Goal: Task Accomplishment & Management: Manage account settings

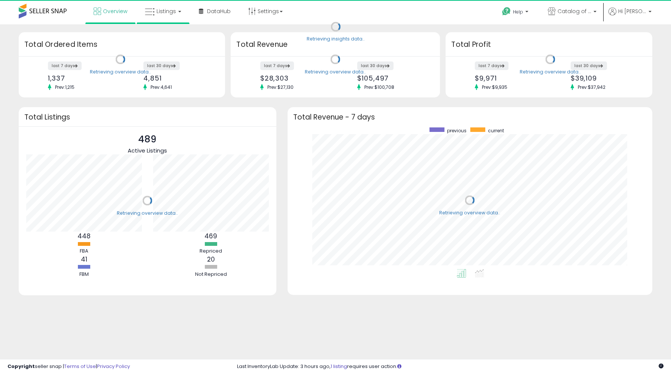
scroll to position [142, 350]
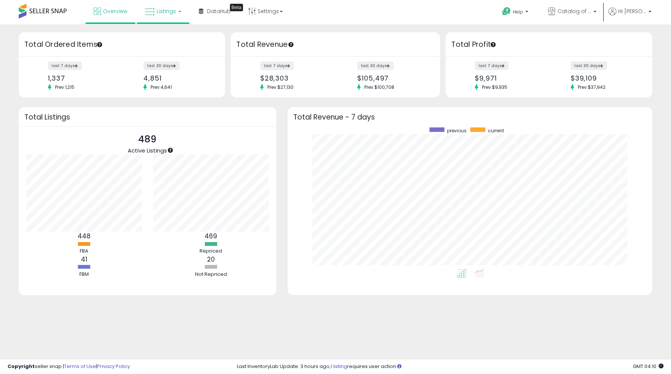
click at [160, 7] on span "Listings" at bounding box center [166, 10] width 19 height 7
click at [169, 43] on link at bounding box center [169, 38] width 52 height 15
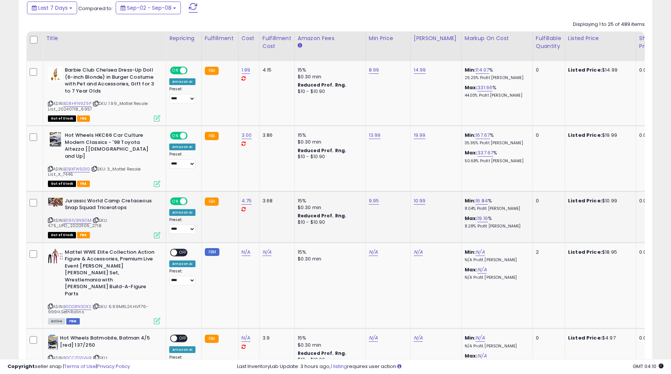
scroll to position [267, 0]
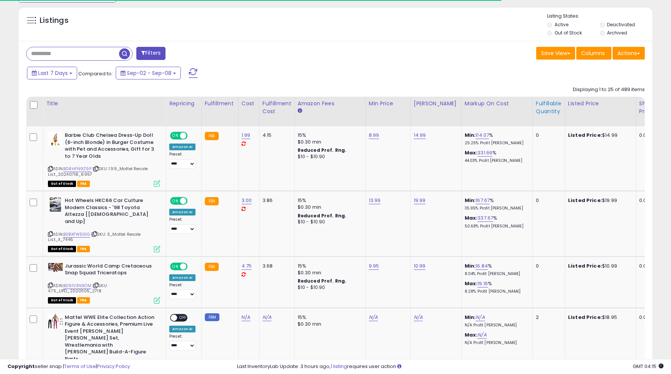
click at [536, 106] on div "Fulfillable Quantity" at bounding box center [549, 108] width 26 height 16
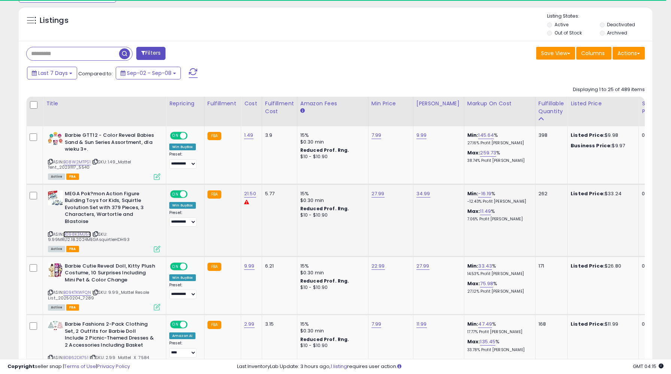
click at [75, 231] on link "B098K3MJ5R" at bounding box center [77, 234] width 28 height 6
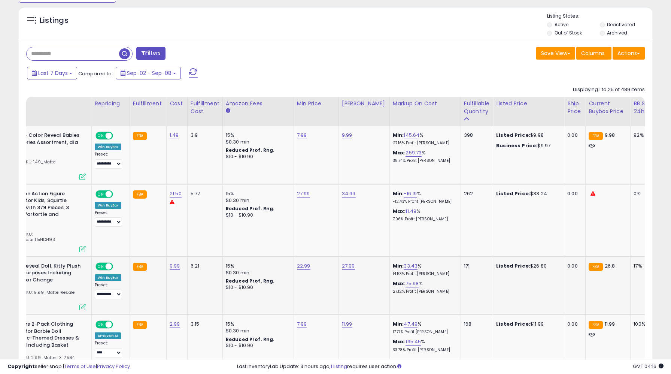
scroll to position [0, 0]
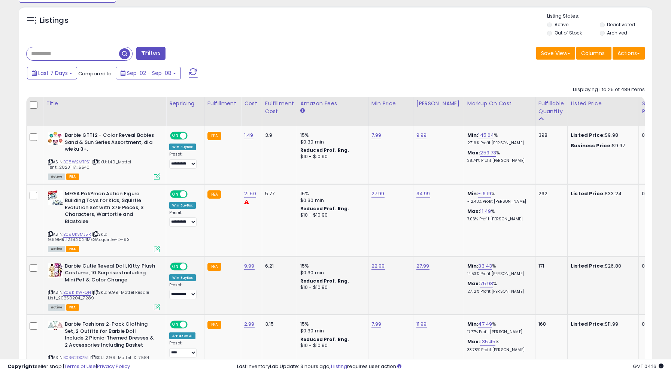
click at [85, 289] on span "| SKU: 9.99_Mattel Resale List_20250204_7289" at bounding box center [98, 294] width 101 height 11
click at [82, 289] on link "B09KTKWFQN" at bounding box center [77, 292] width 28 height 6
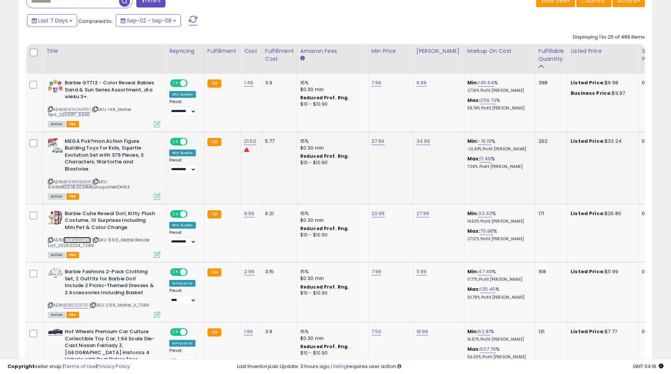
scroll to position [321, 0]
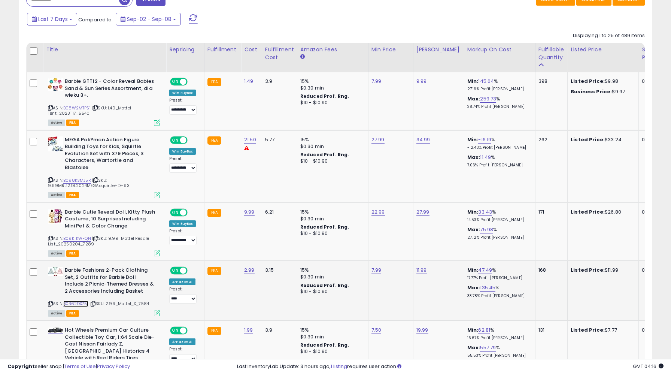
click at [85, 300] on link "B0B62DX751" at bounding box center [75, 303] width 25 height 6
click at [51, 302] on icon at bounding box center [50, 304] width 5 height 4
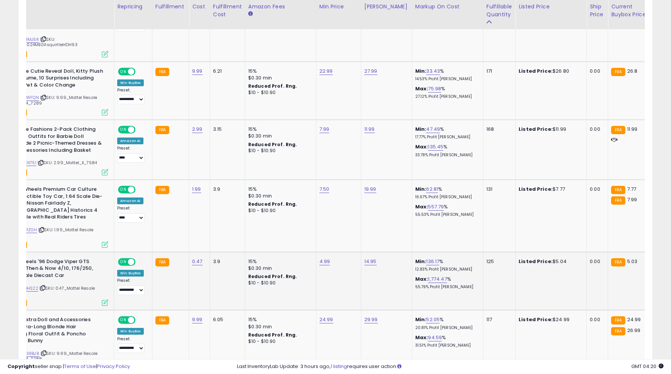
scroll to position [0, 0]
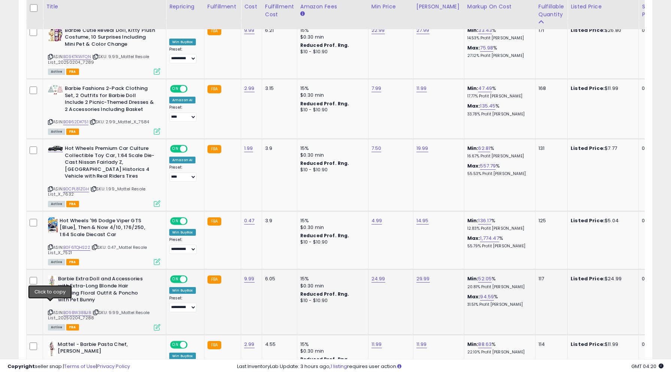
click at [50, 310] on icon at bounding box center [50, 312] width 5 height 4
click at [51, 309] on span "| SKU: 9.99_Mattel Resale List_20250204_7288" at bounding box center [99, 314] width 102 height 11
click at [51, 310] on icon at bounding box center [50, 312] width 5 height 4
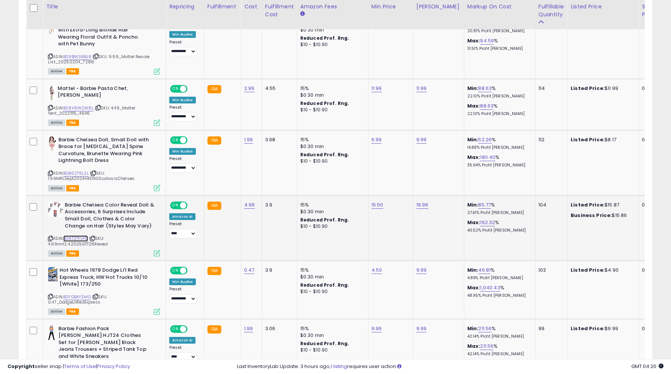
click at [79, 235] on link "B08TZTFLPD" at bounding box center [75, 238] width 25 height 6
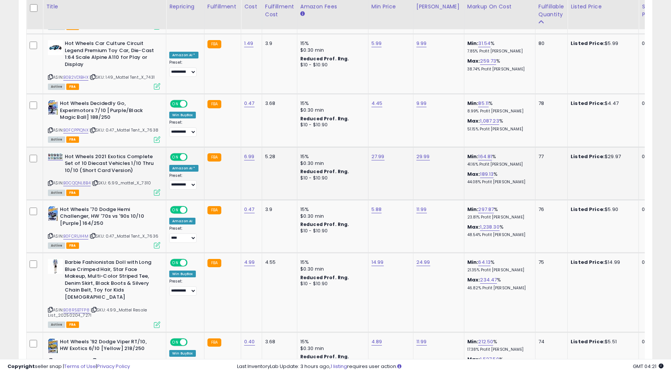
click at [51, 181] on icon at bounding box center [50, 183] width 5 height 4
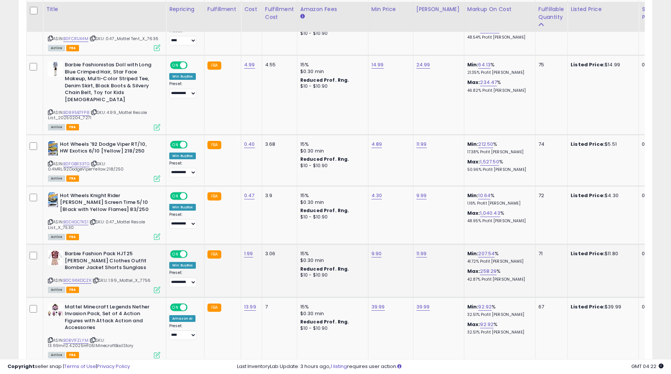
scroll to position [1572, 0]
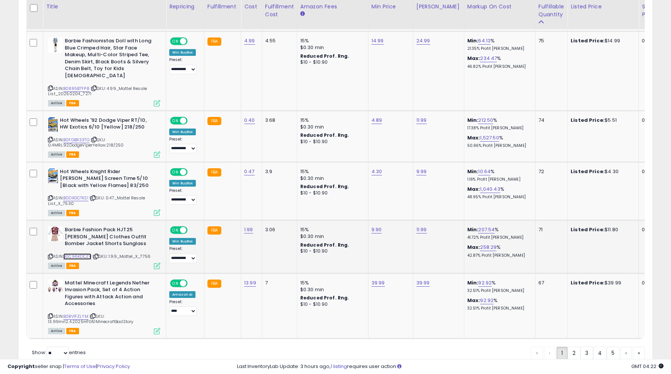
click at [75, 253] on link "B0C96KDCZK" at bounding box center [77, 256] width 28 height 6
click at [51, 314] on icon at bounding box center [50, 316] width 5 height 4
click at [586, 348] on link "3" at bounding box center [587, 353] width 13 height 13
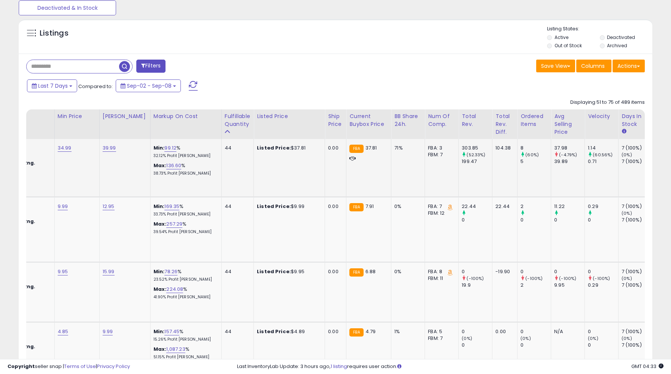
scroll to position [0, 49]
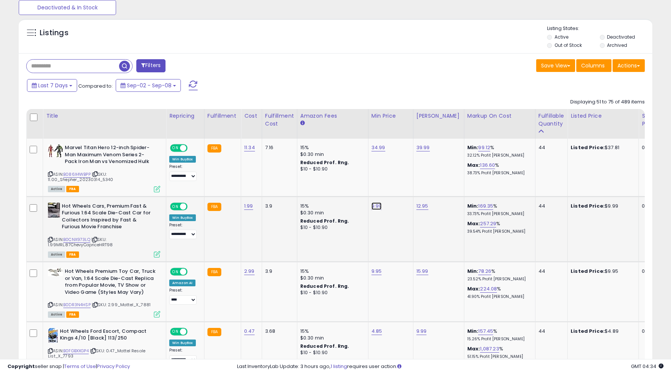
click at [376, 206] on link "9.99" at bounding box center [377, 205] width 10 height 7
type input "***"
click button "submit" at bounding box center [397, 187] width 13 height 11
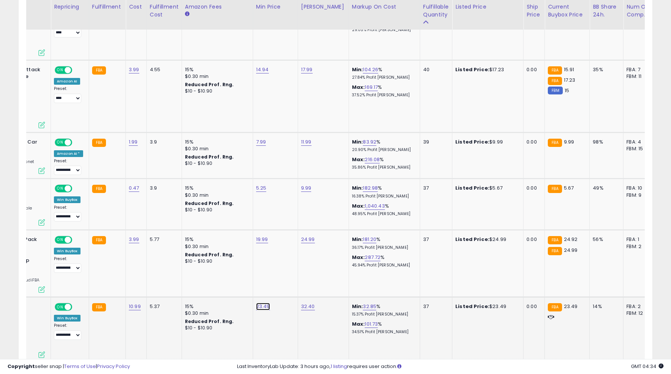
click at [258, 303] on link "23.49" at bounding box center [263, 306] width 14 height 7
click at [163, 312] on td "5.37" at bounding box center [163, 329] width 35 height 65
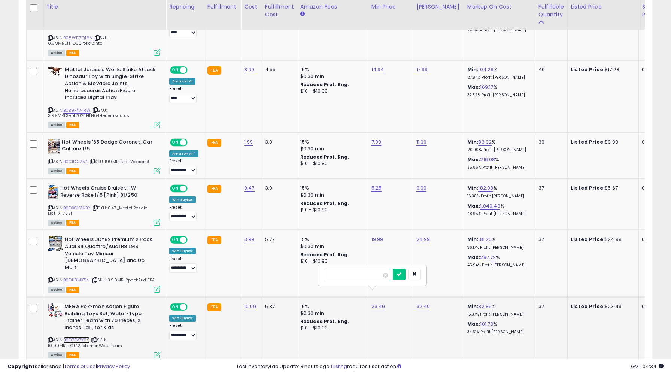
click at [68, 337] on link "B0D7PV7X99" at bounding box center [76, 340] width 27 height 6
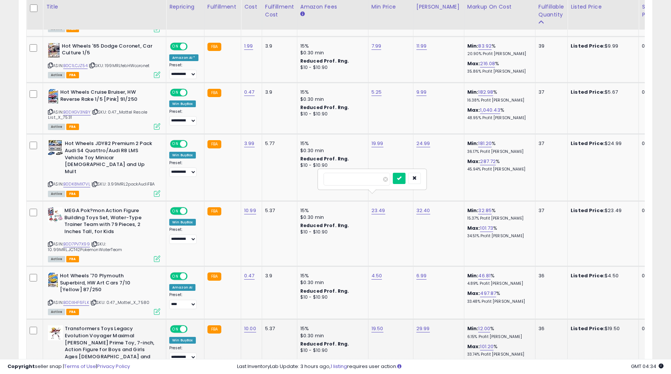
click at [82, 373] on link "B0B3F9ZCPP" at bounding box center [76, 376] width 26 height 6
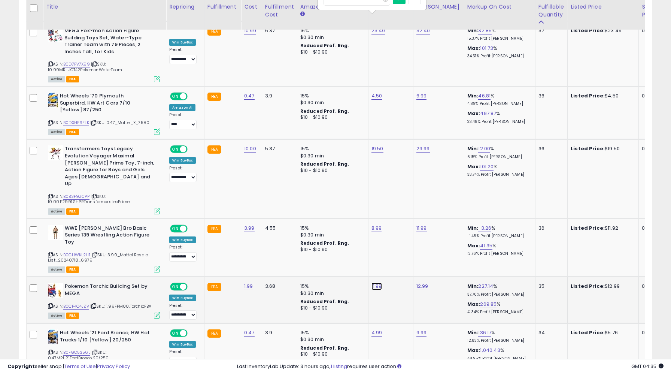
click at [379, 282] on link "11.99" at bounding box center [377, 285] width 10 height 7
type input "*"
type input "****"
click button "submit" at bounding box center [398, 226] width 13 height 11
click at [418, 277] on td "12.99" at bounding box center [438, 300] width 51 height 46
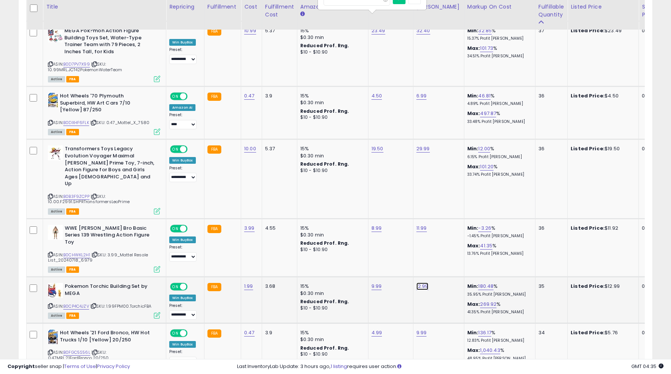
click at [421, 282] on link "12.99" at bounding box center [423, 285] width 12 height 7
type input "****"
click button "submit" at bounding box center [443, 226] width 13 height 11
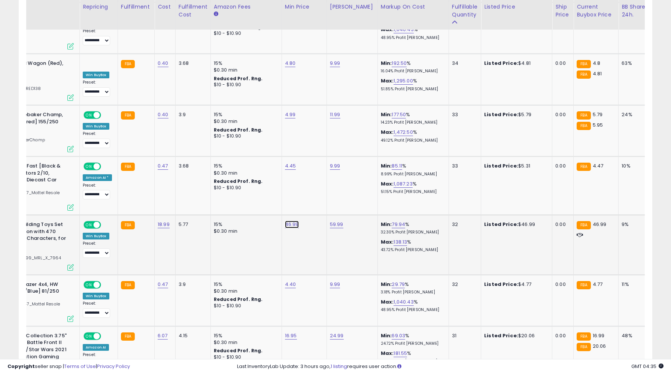
click at [290, 221] on link "46.99" at bounding box center [292, 224] width 14 height 7
type input "*****"
click button "submit" at bounding box center [313, 164] width 13 height 11
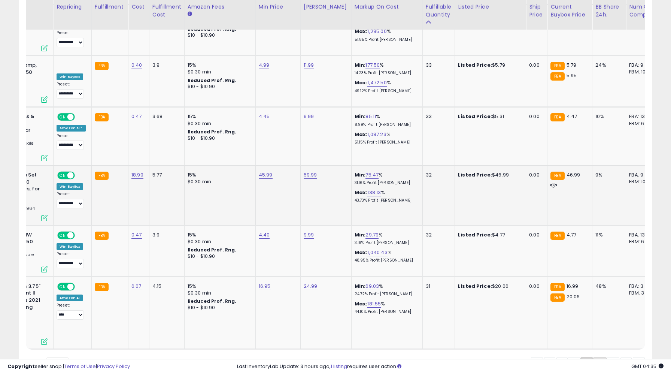
click at [596, 357] on link "4" at bounding box center [599, 363] width 13 height 13
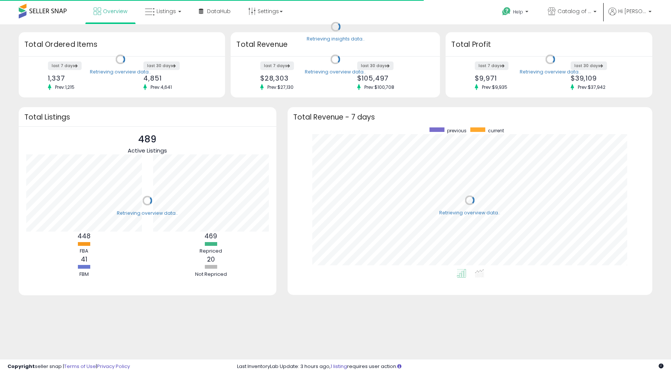
scroll to position [142, 350]
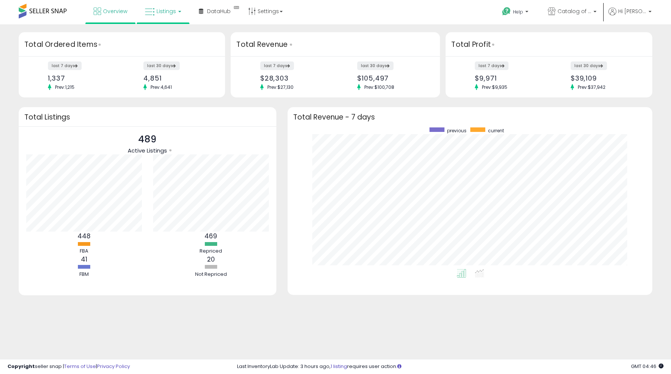
click at [162, 12] on span "Listings" at bounding box center [166, 10] width 19 height 7
click at [164, 34] on icon at bounding box center [168, 37] width 33 height 10
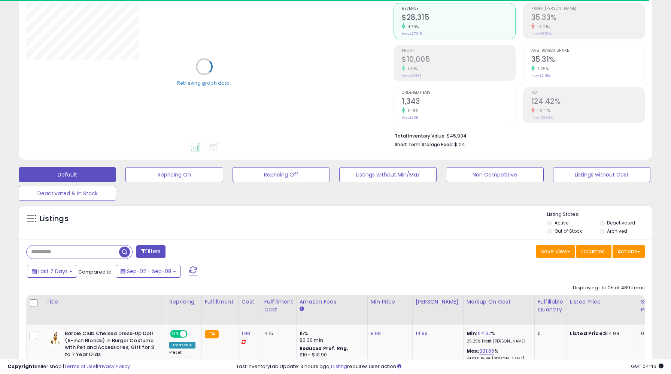
scroll to position [78, 0]
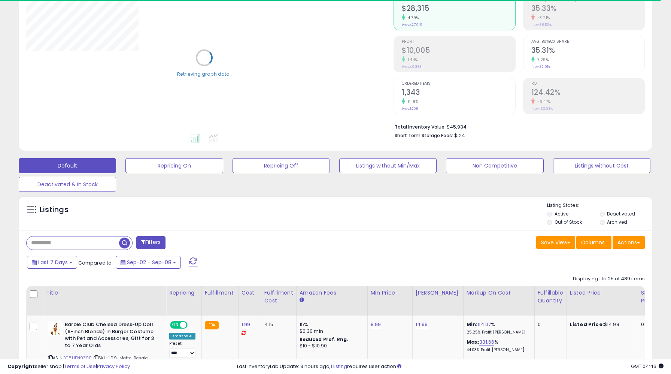
click at [72, 241] on input "text" at bounding box center [73, 242] width 93 height 13
paste input "**********"
type input "**********"
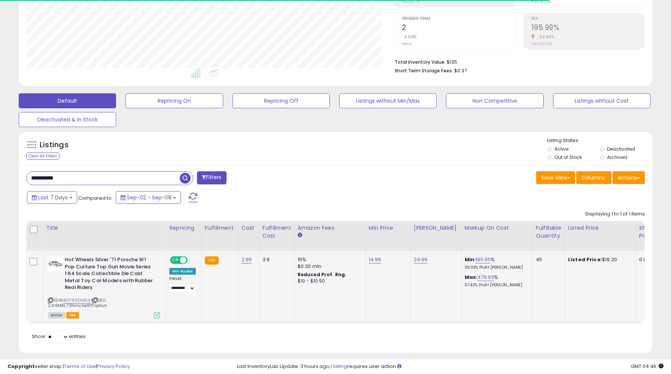
scroll to position [154, 368]
click at [371, 261] on link "14.99" at bounding box center [375, 259] width 12 height 7
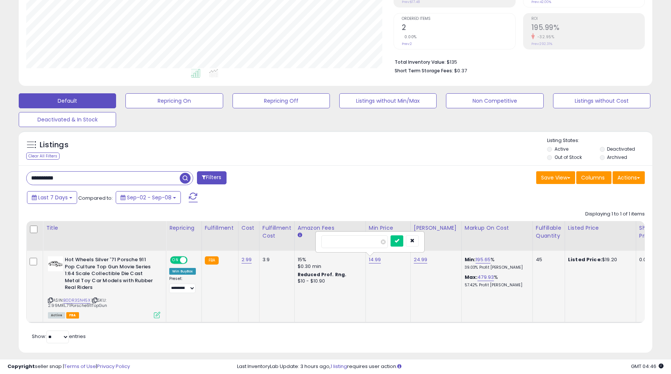
type input "*****"
click button "submit" at bounding box center [397, 240] width 13 height 11
click at [422, 258] on link "24.99" at bounding box center [421, 259] width 14 height 7
type input "*****"
click button "submit" at bounding box center [442, 240] width 13 height 11
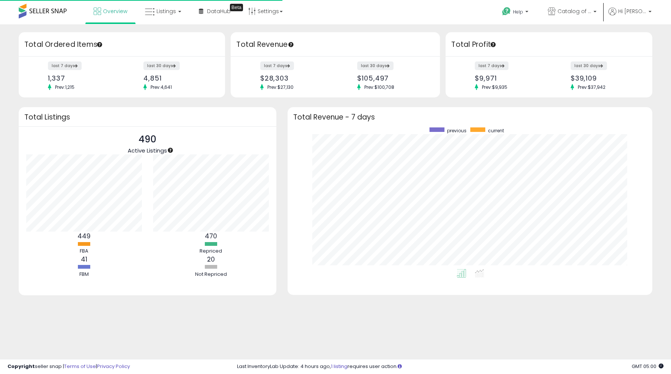
scroll to position [75, 127]
click at [166, 13] on span "Listings" at bounding box center [166, 10] width 19 height 7
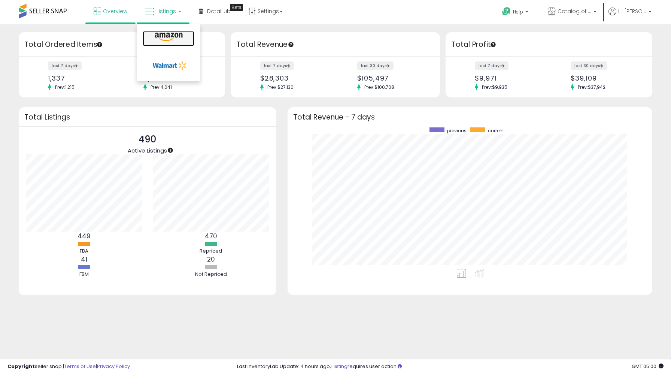
click at [169, 37] on icon at bounding box center [168, 37] width 33 height 10
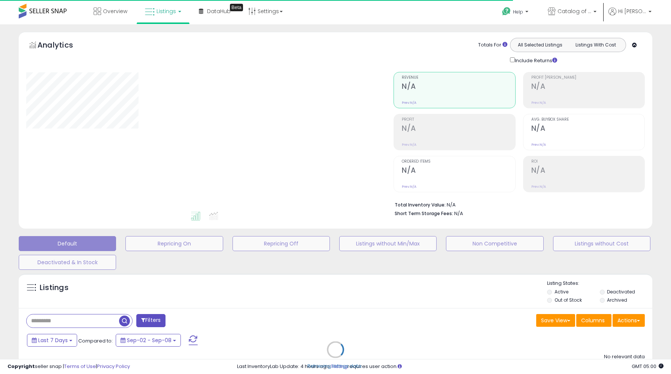
click at [69, 322] on div "Retrieving listings data.." at bounding box center [335, 355] width 645 height 171
click at [62, 318] on div "Retrieving listings data.." at bounding box center [335, 355] width 645 height 171
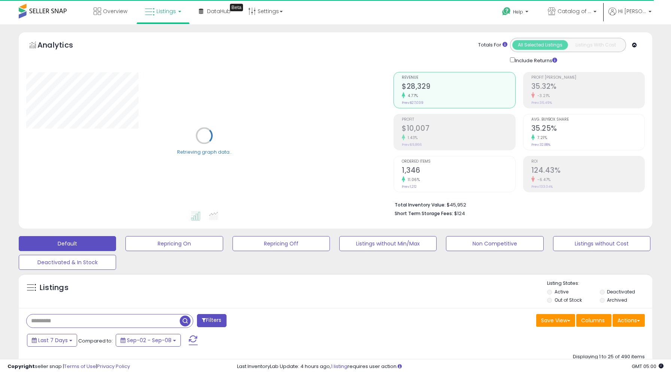
click at [62, 320] on input "text" at bounding box center [103, 320] width 153 height 13
paste input "**********"
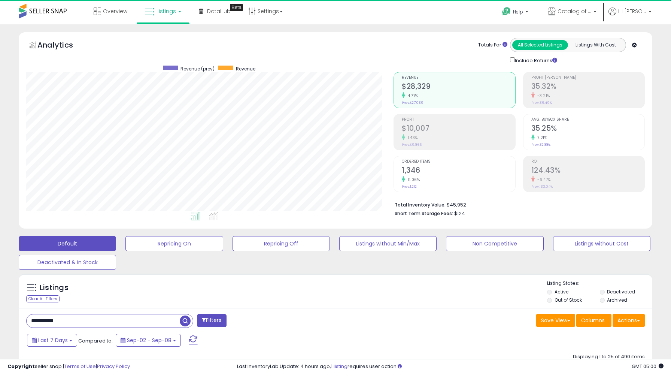
scroll to position [154, 368]
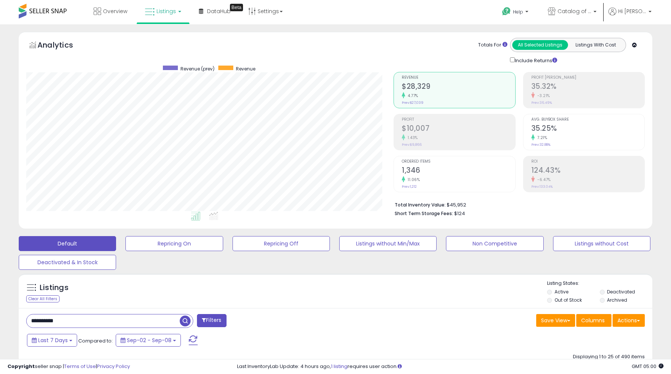
click at [186, 315] on span "button" at bounding box center [185, 320] width 11 height 11
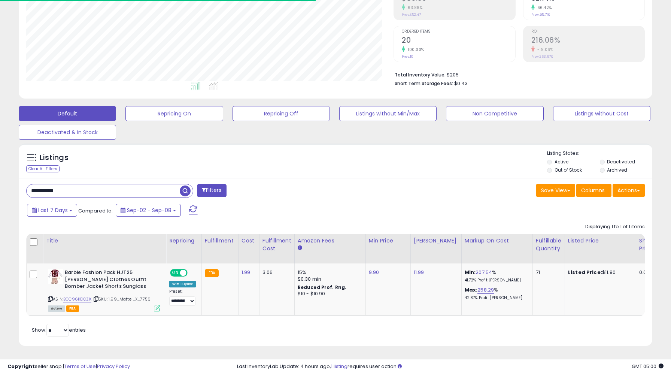
scroll to position [154, 368]
click at [416, 273] on link "11.99" at bounding box center [419, 272] width 10 height 7
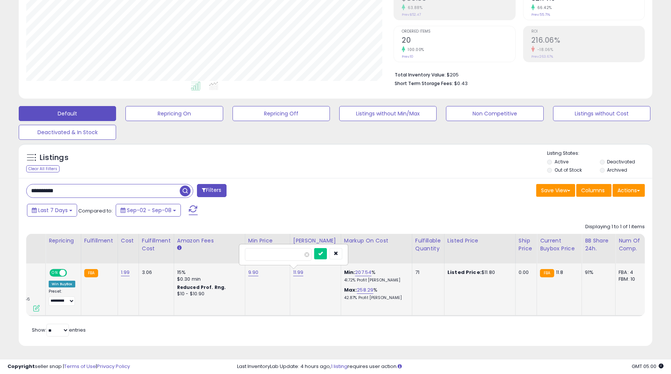
scroll to position [0, 121]
click at [105, 189] on input "**********" at bounding box center [103, 190] width 153 height 13
type input "*****"
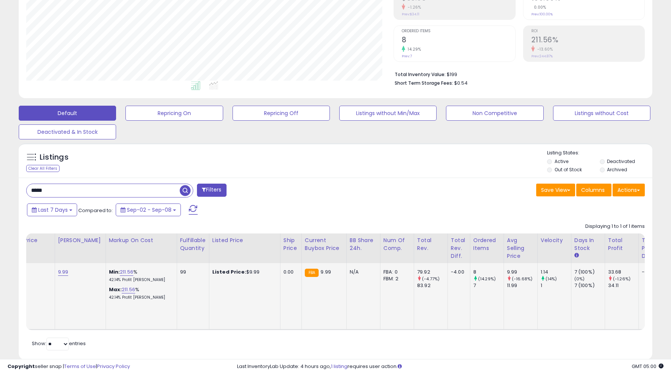
scroll to position [0, 0]
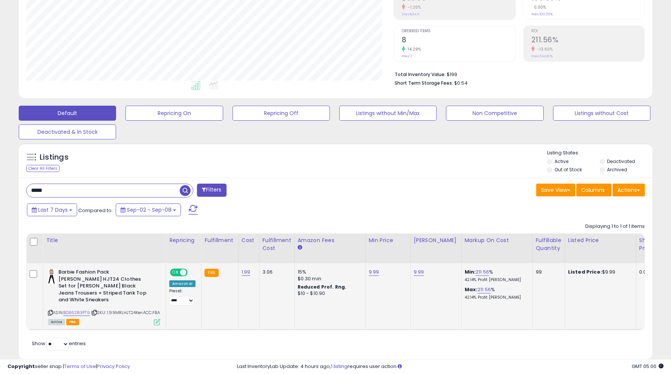
click at [50, 311] on icon at bounding box center [50, 313] width 5 height 4
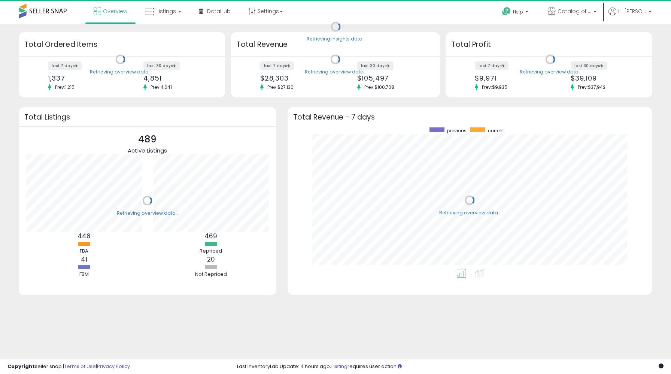
scroll to position [142, 350]
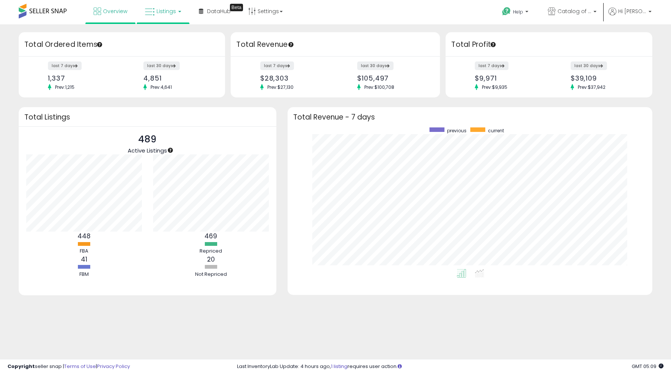
click at [151, 15] on icon at bounding box center [150, 12] width 10 height 10
click at [161, 37] on icon at bounding box center [168, 37] width 33 height 10
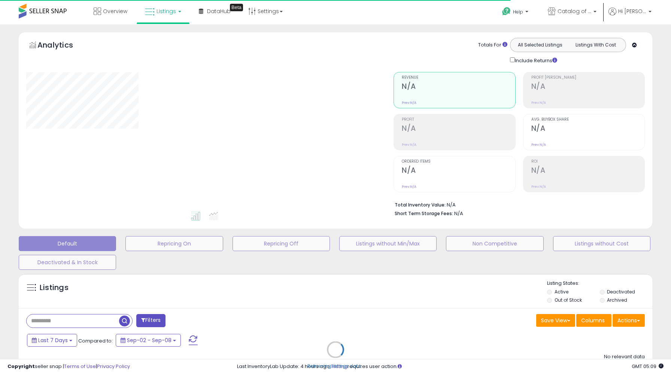
click at [57, 323] on div "Retrieving listings data.." at bounding box center [335, 355] width 645 height 171
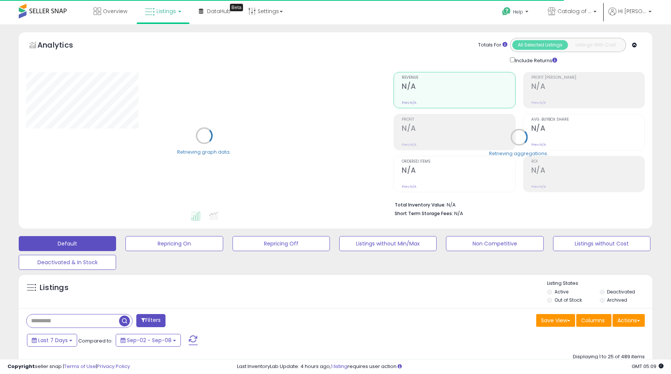
click at [50, 321] on input "text" at bounding box center [73, 320] width 93 height 13
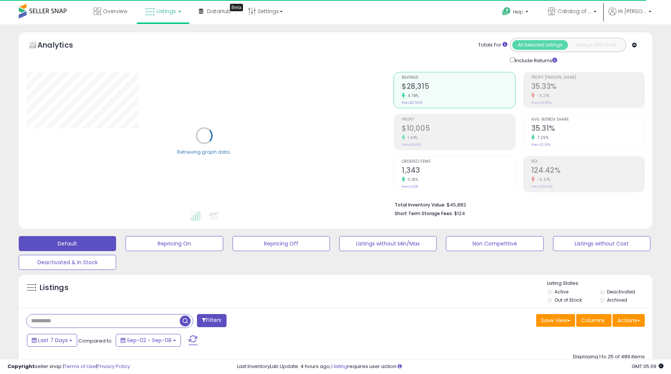
paste input "**********"
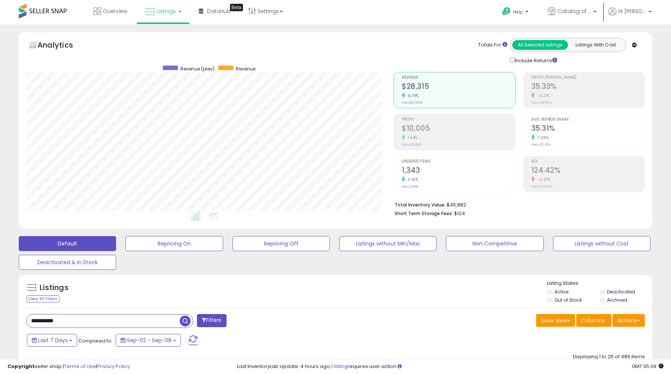
scroll to position [154, 368]
type input "**********"
click at [185, 322] on span "button" at bounding box center [185, 320] width 11 height 11
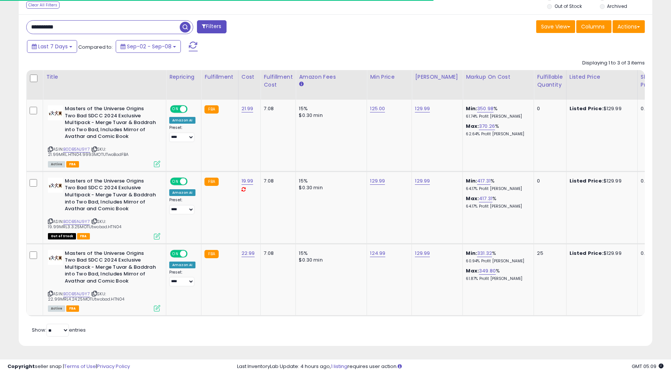
scroll to position [154, 368]
click at [420, 255] on link "129.99" at bounding box center [422, 253] width 15 height 7
click at [438, 229] on button "submit" at bounding box center [444, 234] width 13 height 11
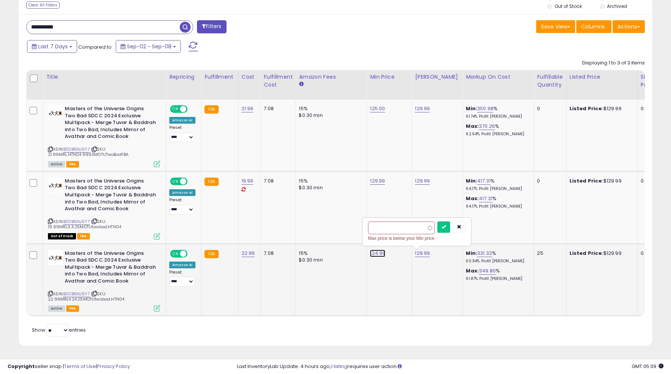
click at [380, 255] on link "124.99" at bounding box center [377, 253] width 15 height 7
click at [427, 233] on input "******" at bounding box center [401, 227] width 67 height 13
type input "******"
click at [438, 221] on button "submit" at bounding box center [444, 226] width 13 height 11
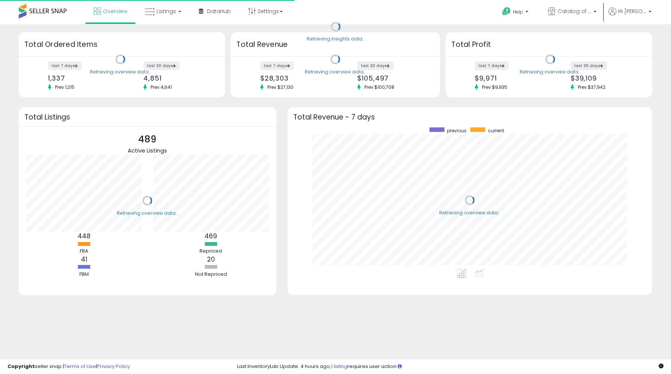
scroll to position [142, 350]
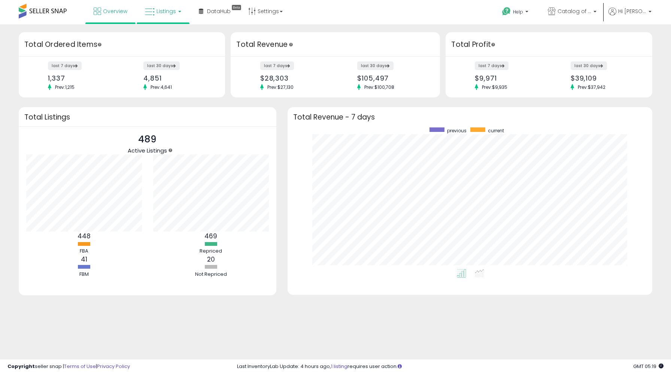
click at [158, 10] on span "Listings" at bounding box center [166, 10] width 19 height 7
click at [174, 37] on icon at bounding box center [168, 37] width 33 height 10
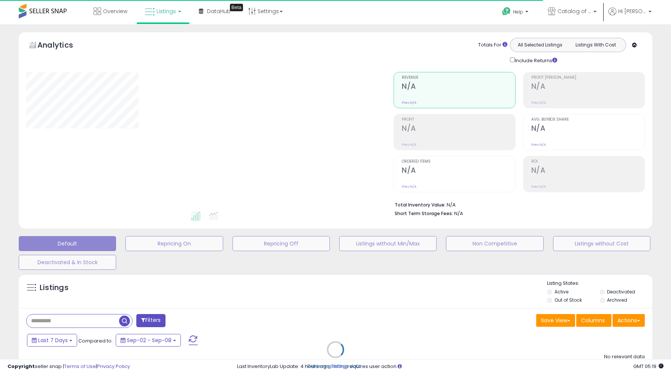
click at [80, 323] on div "Retrieving listings data.." at bounding box center [335, 355] width 645 height 171
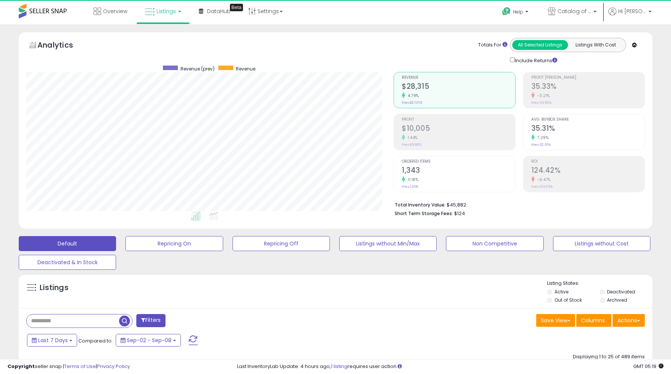
scroll to position [154, 368]
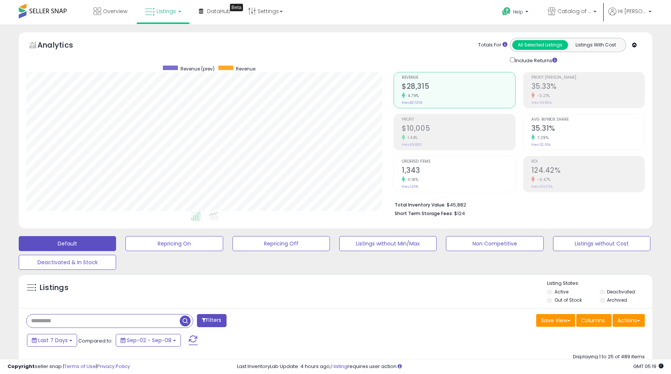
click at [74, 318] on input "text" at bounding box center [103, 320] width 153 height 13
paste input "**********"
type input "**********"
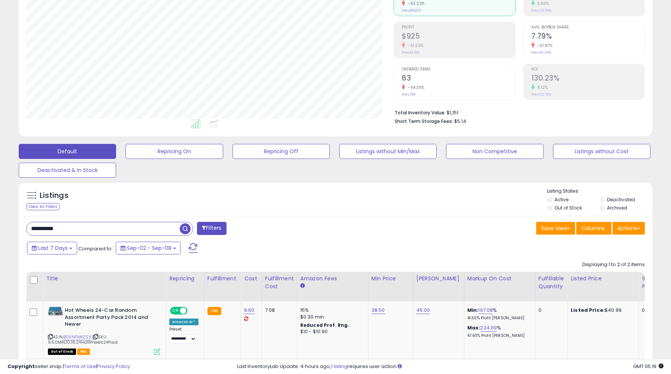
scroll to position [194, 0]
